Goal: Communication & Community: Answer question/provide support

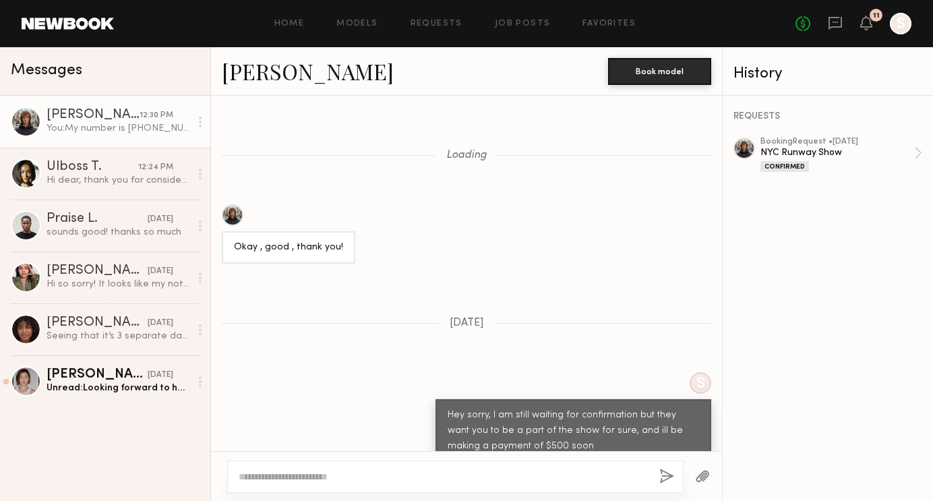
scroll to position [984, 0]
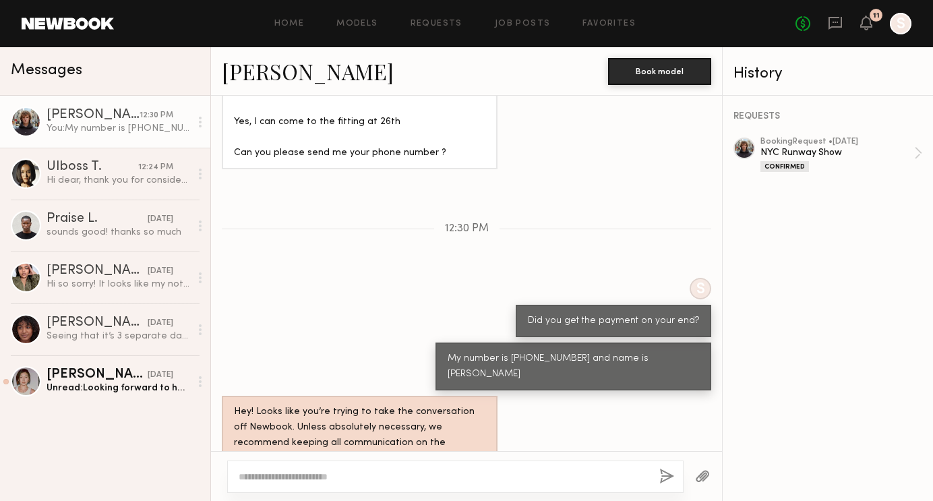
click at [90, 126] on div "You: My number is [PHONE_NUMBER] and name is [PERSON_NAME]" at bounding box center [118, 128] width 144 height 13
click at [96, 126] on div "You: My number is [PHONE_NUMBER] and name is [PERSON_NAME]" at bounding box center [118, 128] width 144 height 13
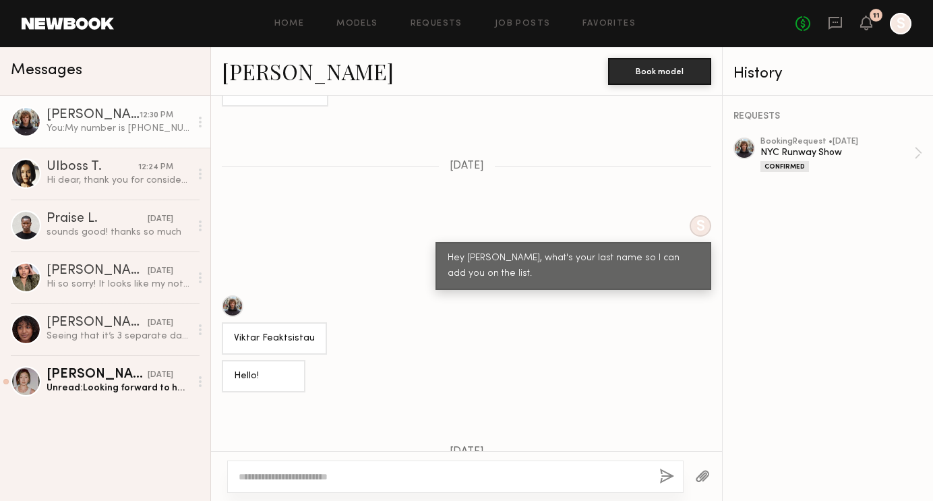
scroll to position [1547, 0]
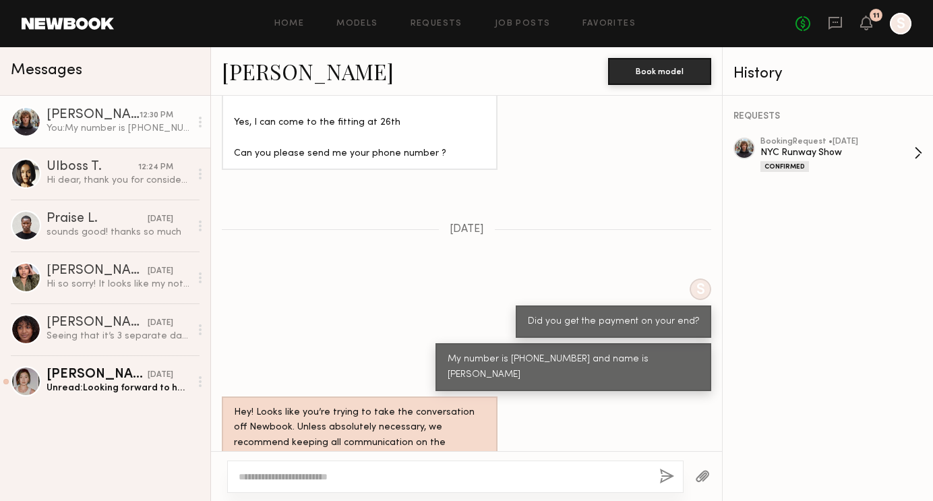
click at [793, 164] on div "Confirmed" at bounding box center [784, 166] width 49 height 11
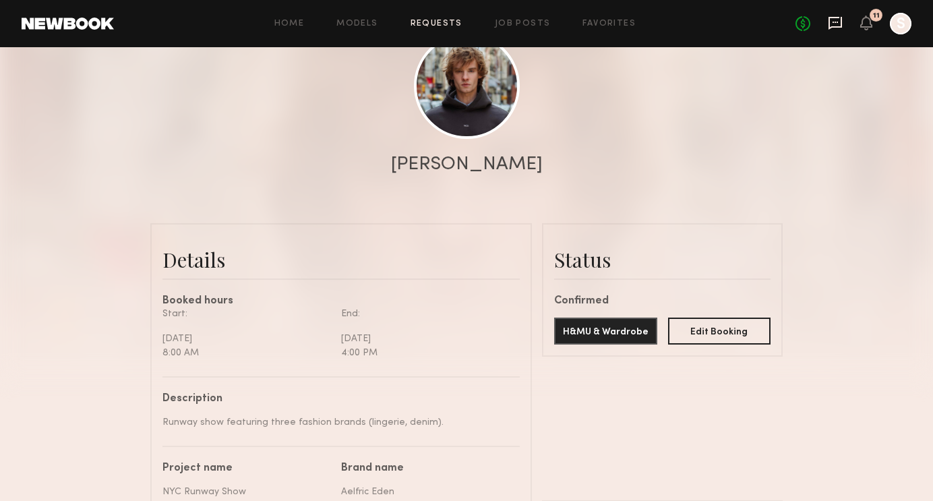
scroll to position [102, 0]
